Goal: Task Accomplishment & Management: Use online tool/utility

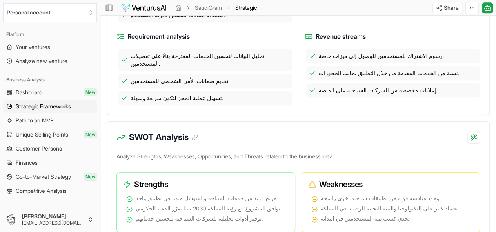
scroll to position [251, 0]
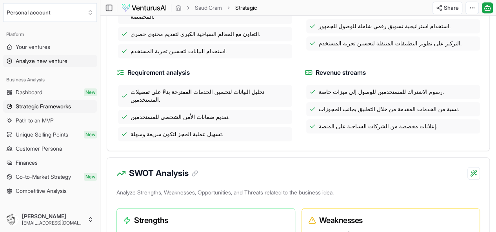
click at [46, 63] on span "Analyze new venture" at bounding box center [42, 61] width 52 height 8
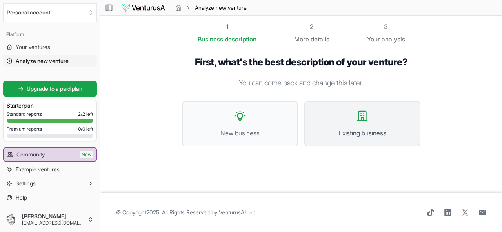
click at [341, 127] on button "Existing business" at bounding box center [362, 123] width 116 height 45
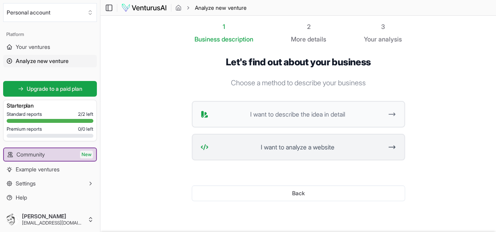
click at [267, 152] on button "I want to analyze a website" at bounding box center [298, 147] width 213 height 27
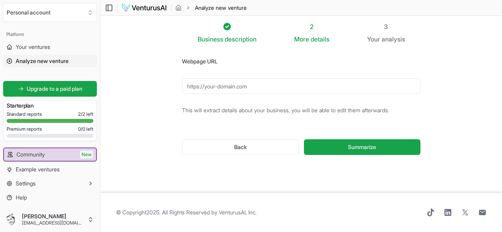
click at [274, 87] on input "Webpage URL" at bounding box center [301, 86] width 238 height 16
paste input "[URL][DOMAIN_NAME]"
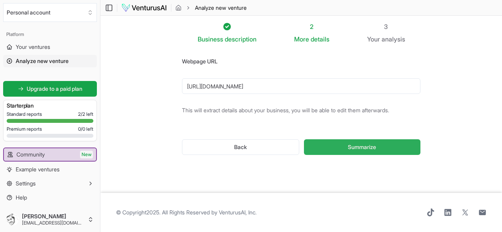
type input "[URL][DOMAIN_NAME]"
click at [338, 149] on button "Summarize" at bounding box center [362, 148] width 116 height 16
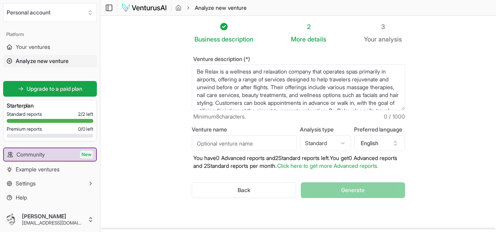
click at [274, 146] on input "Venture name" at bounding box center [244, 144] width 105 height 16
type input "خ"
type input "Ocean"
click at [350, 143] on html "We value your privacy We use cookies to enhance your browsing experience, serve…" at bounding box center [248, 116] width 496 height 232
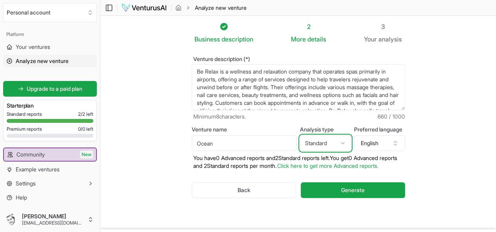
click at [350, 143] on html "We value your privacy We use cookies to enhance your browsing experience, serve…" at bounding box center [248, 116] width 496 height 232
click at [397, 144] on button "English" at bounding box center [379, 144] width 51 height 16
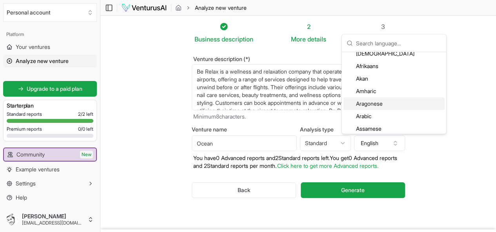
scroll to position [47, 0]
click at [378, 98] on div "Arabic" at bounding box center [393, 100] width 101 height 13
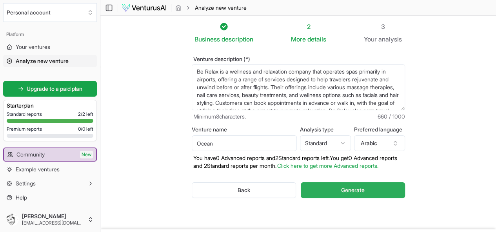
click at [334, 187] on button "Generate" at bounding box center [353, 191] width 104 height 16
